Goal: Transaction & Acquisition: Download file/media

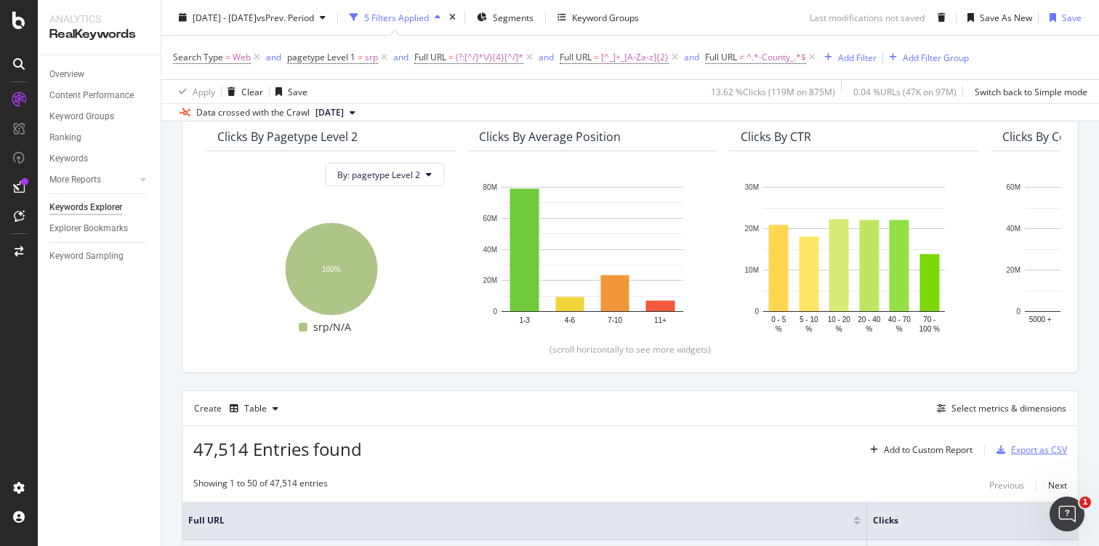
scroll to position [391, 0]
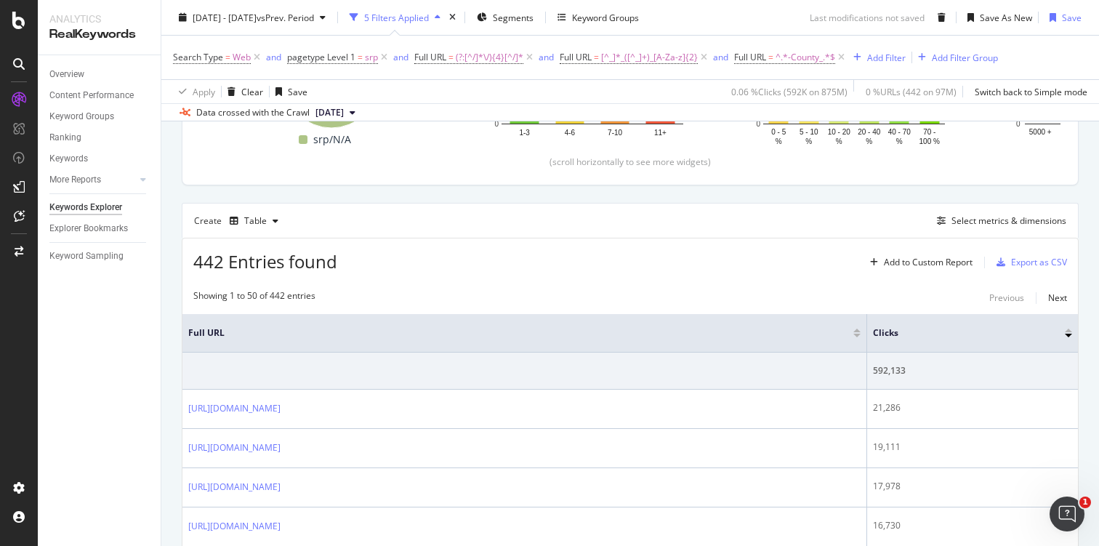
scroll to position [369, 0]
click at [1011, 260] on div "Export as CSV" at bounding box center [1039, 260] width 56 height 12
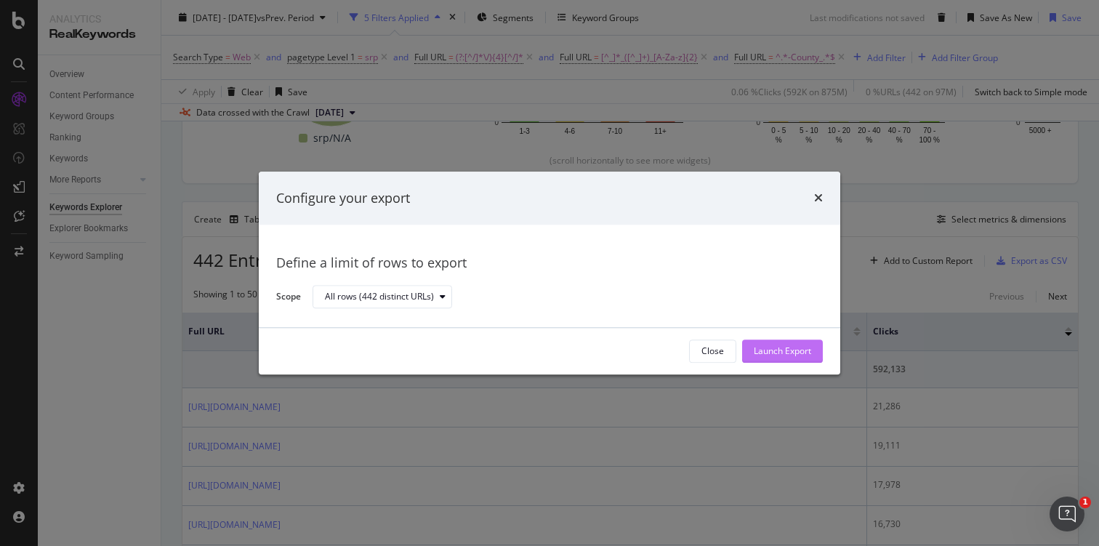
click at [785, 350] on div "Launch Export" at bounding box center [782, 351] width 57 height 12
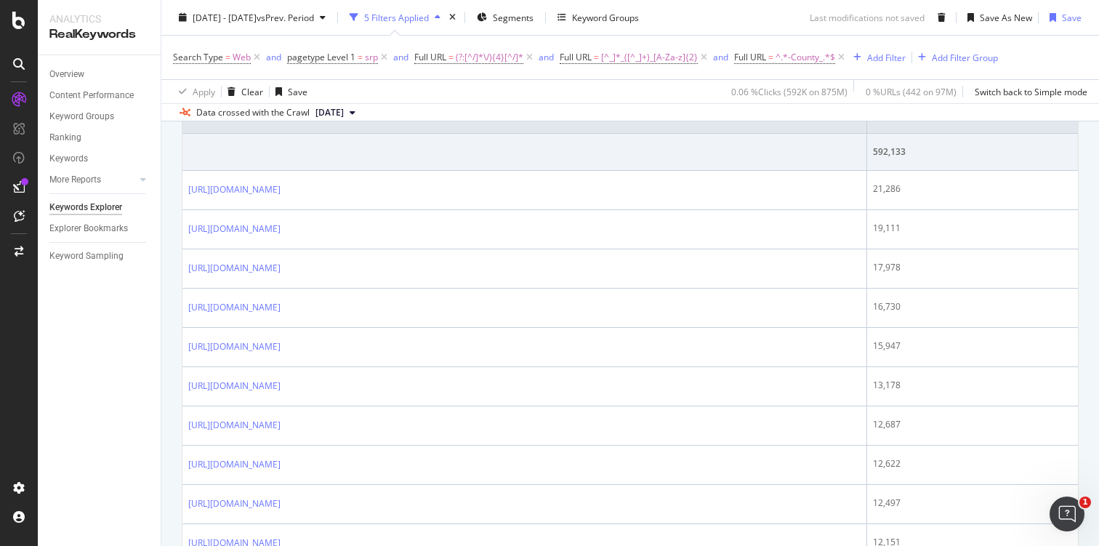
scroll to position [554, 0]
